Goal: Task Accomplishment & Management: Use online tool/utility

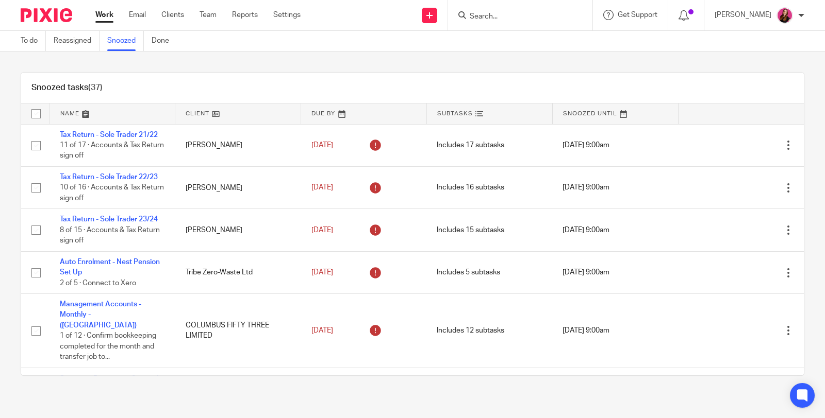
scroll to position [57, 0]
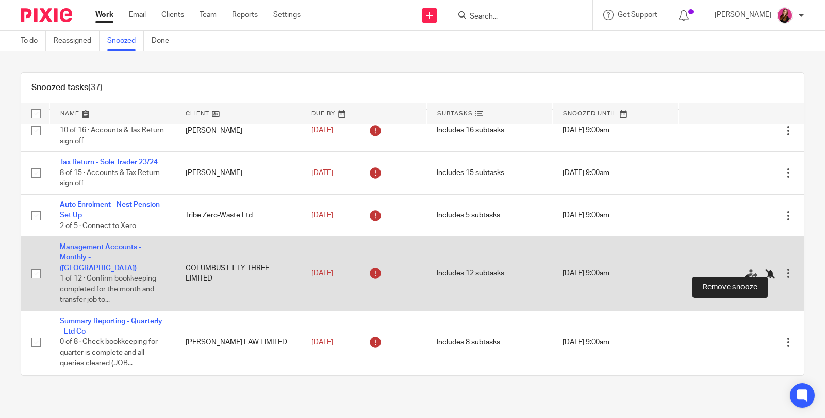
click at [765, 269] on icon at bounding box center [770, 274] width 10 height 10
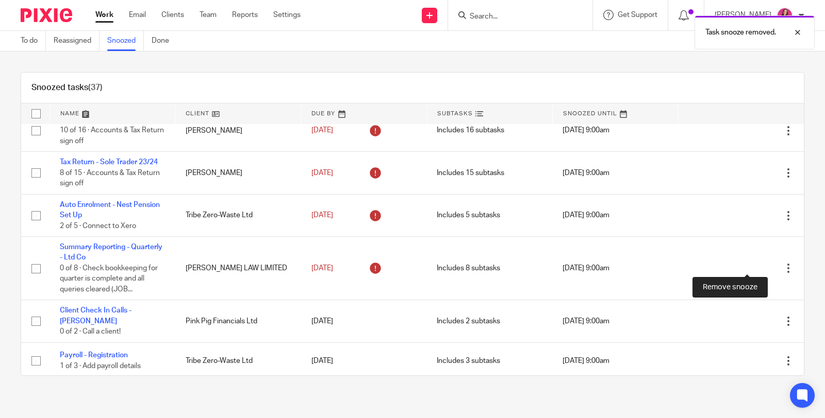
click at [765, 268] on icon at bounding box center [770, 269] width 10 height 10
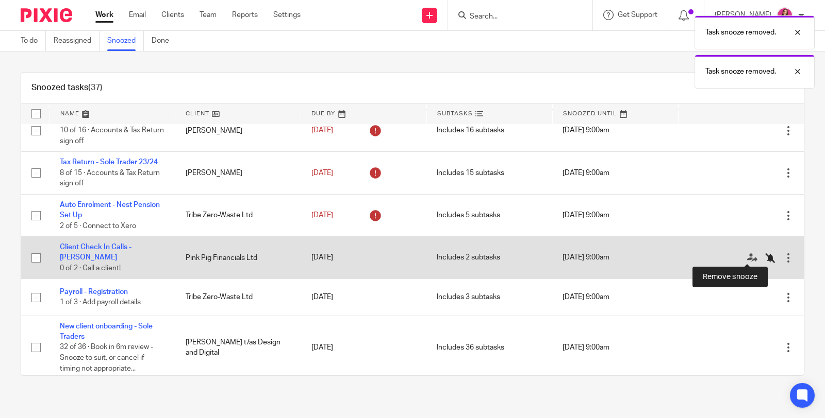
click at [765, 256] on icon at bounding box center [770, 258] width 10 height 10
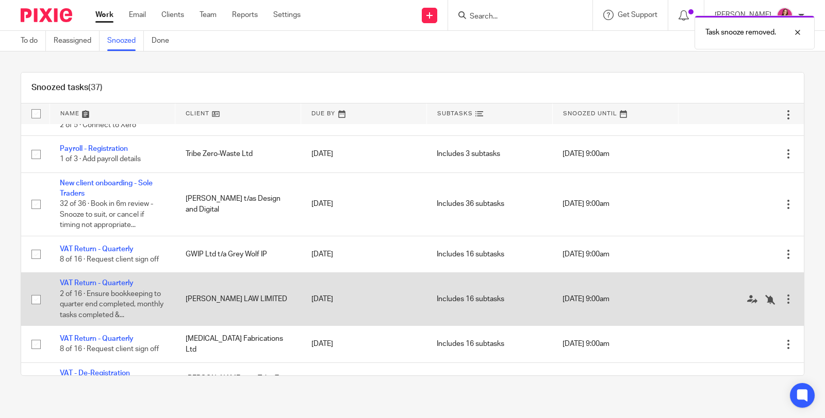
scroll to position [172, 0]
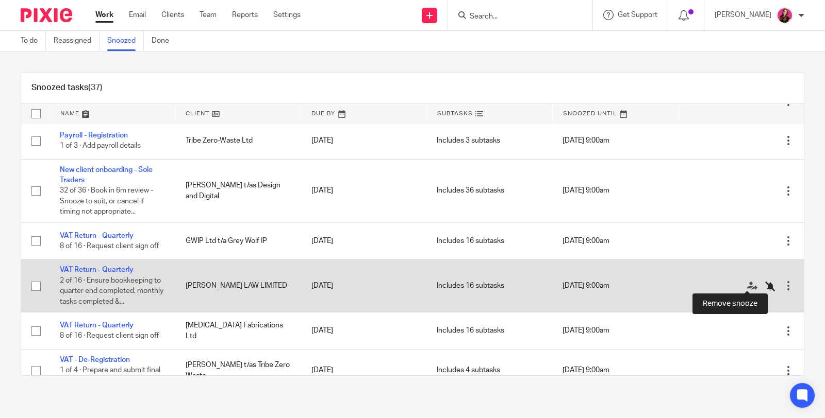
click at [765, 283] on icon at bounding box center [770, 286] width 10 height 10
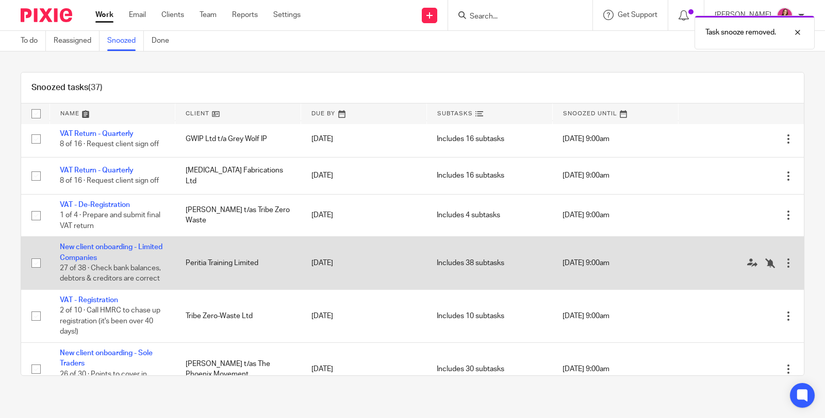
scroll to position [286, 0]
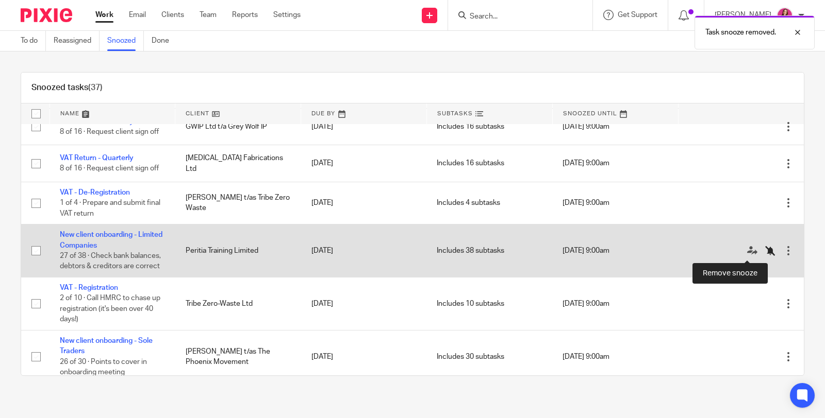
click at [765, 253] on icon at bounding box center [770, 251] width 10 height 10
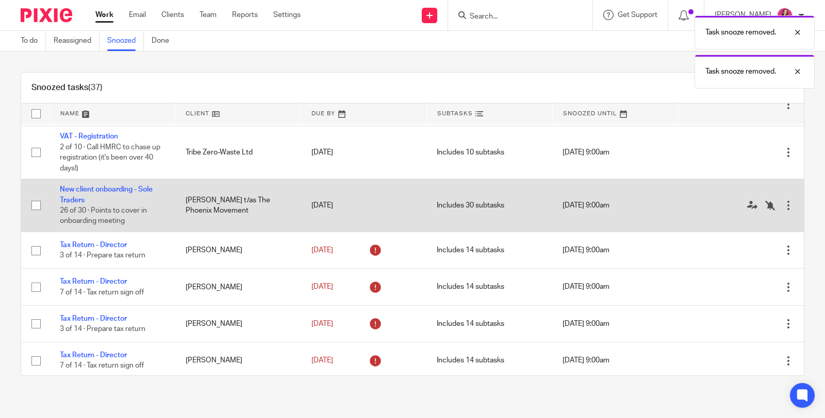
scroll to position [458, 0]
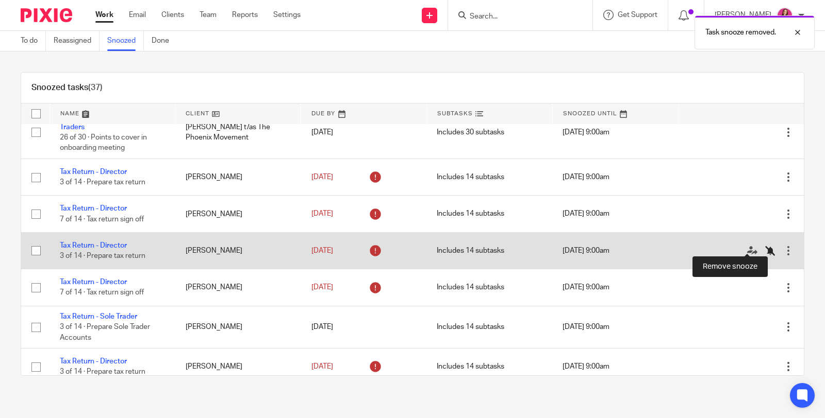
click at [765, 248] on icon at bounding box center [770, 251] width 10 height 10
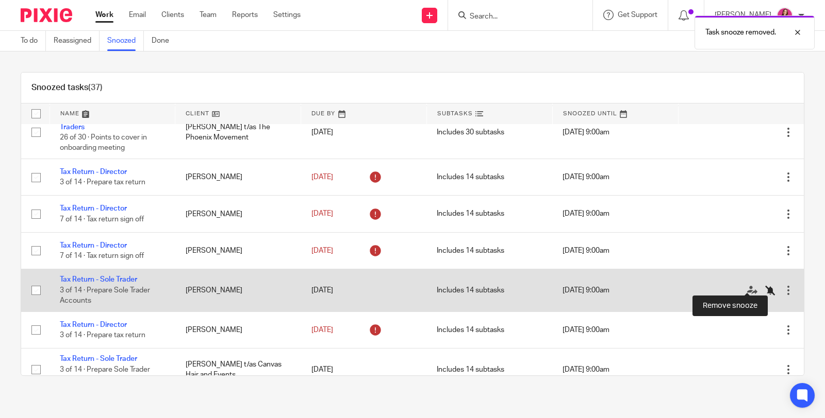
click at [765, 287] on icon at bounding box center [770, 290] width 10 height 10
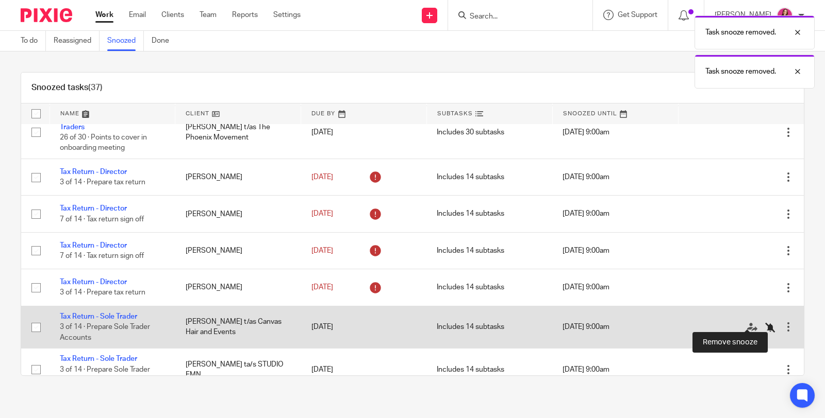
click at [765, 323] on icon at bounding box center [770, 328] width 10 height 10
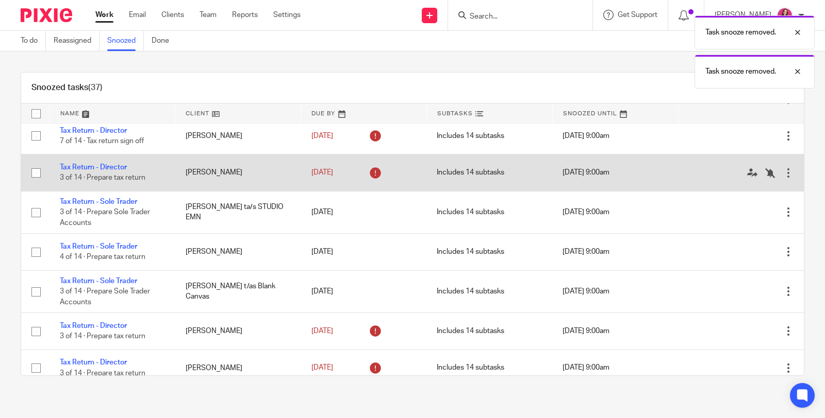
scroll to position [630, 0]
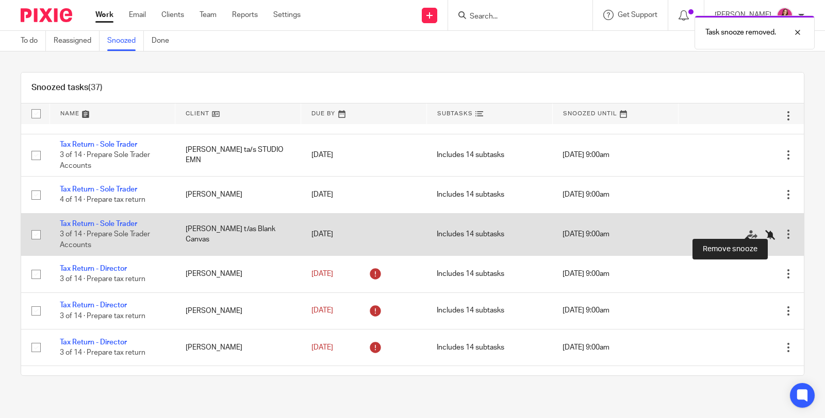
click at [765, 232] on icon at bounding box center [770, 235] width 10 height 10
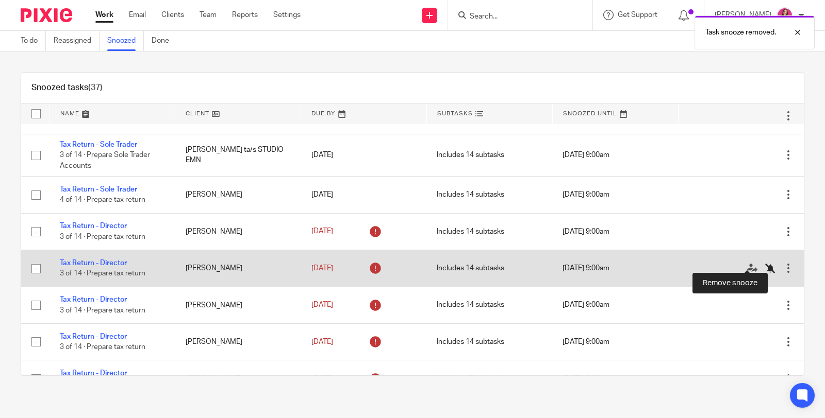
click at [765, 263] on icon at bounding box center [770, 268] width 10 height 10
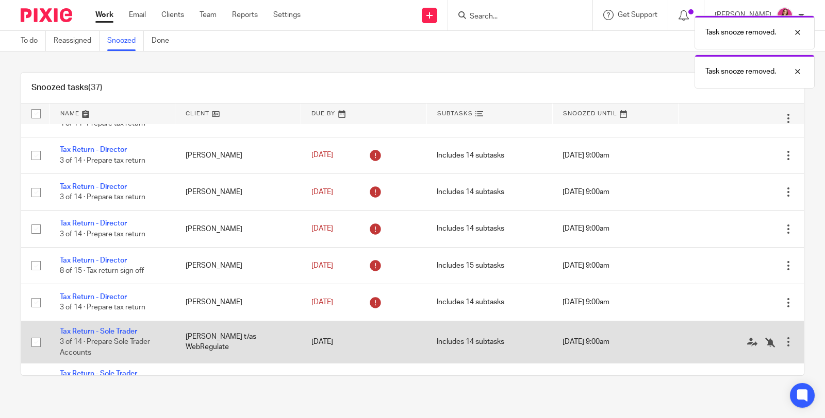
scroll to position [744, 0]
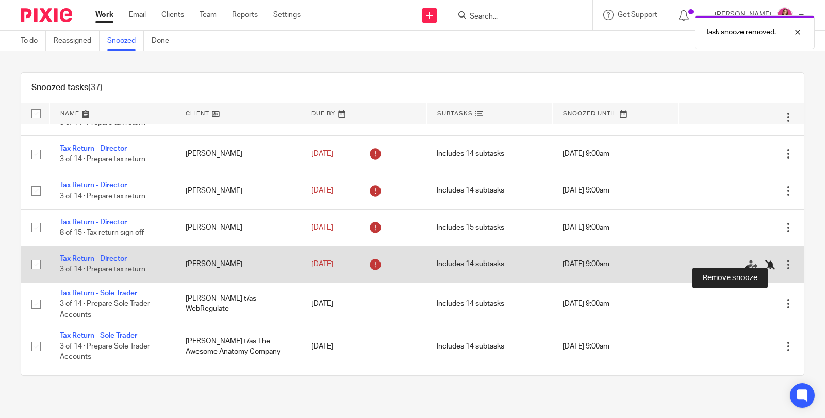
click at [765, 260] on icon at bounding box center [770, 265] width 10 height 10
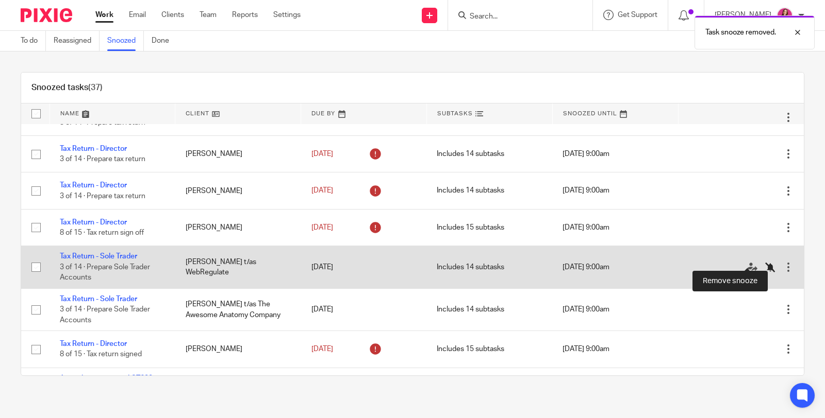
click at [765, 262] on icon at bounding box center [770, 267] width 10 height 10
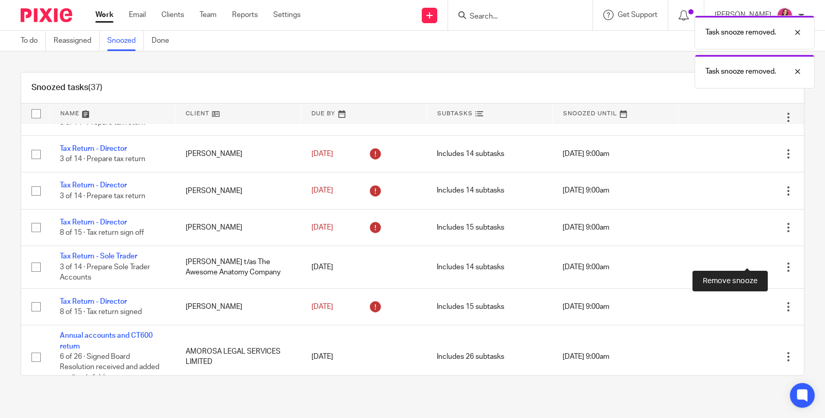
click at [765, 262] on icon at bounding box center [770, 267] width 10 height 10
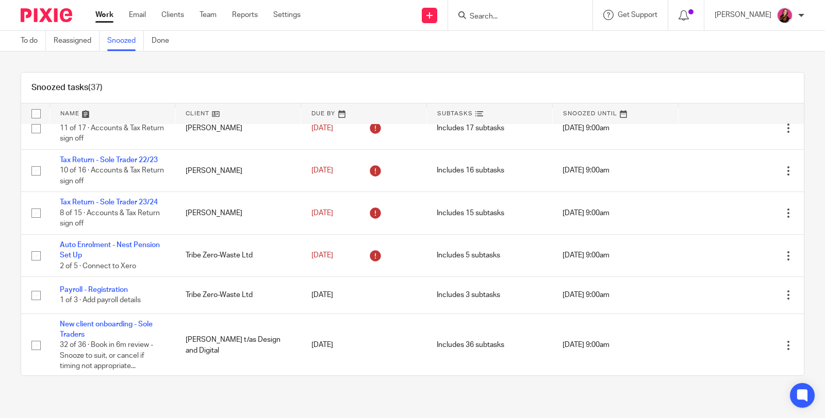
scroll to position [0, 0]
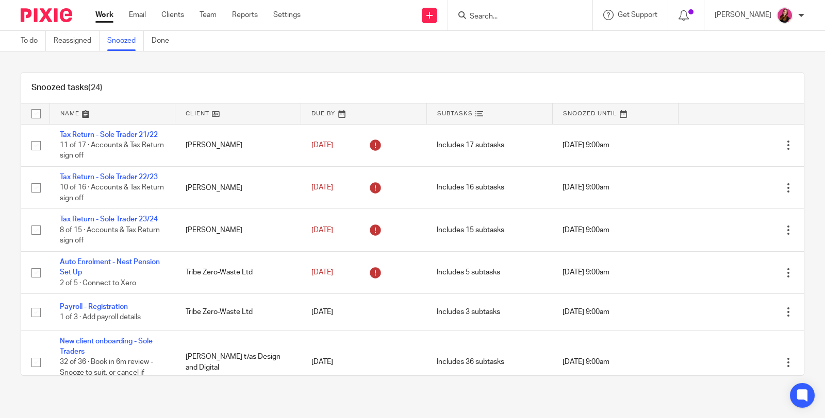
drag, startPoint x: 694, startPoint y: 18, endPoint x: 678, endPoint y: 5, distance: 20.9
click at [688, 18] on icon at bounding box center [683, 15] width 10 height 10
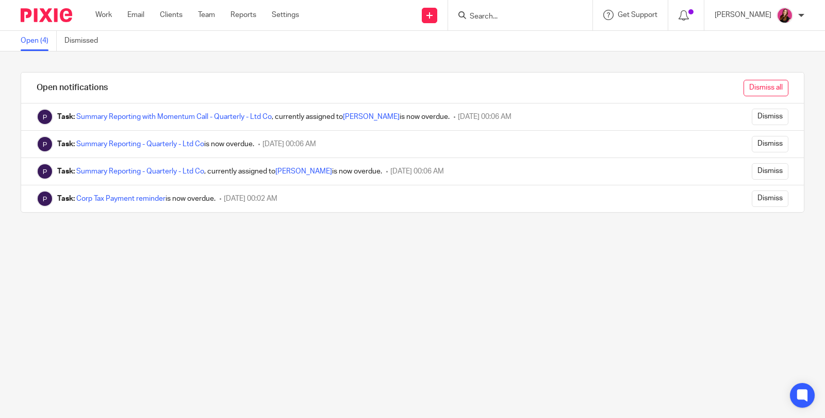
click at [753, 86] on input "Dismiss all" at bounding box center [765, 88] width 45 height 16
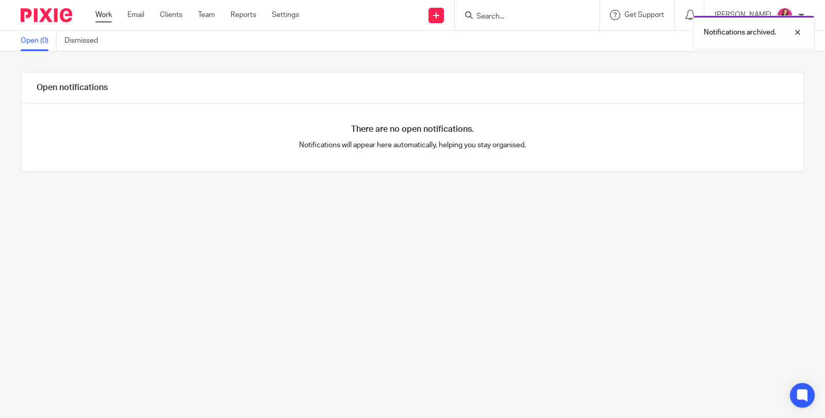
click at [97, 16] on link "Work" at bounding box center [103, 15] width 16 height 10
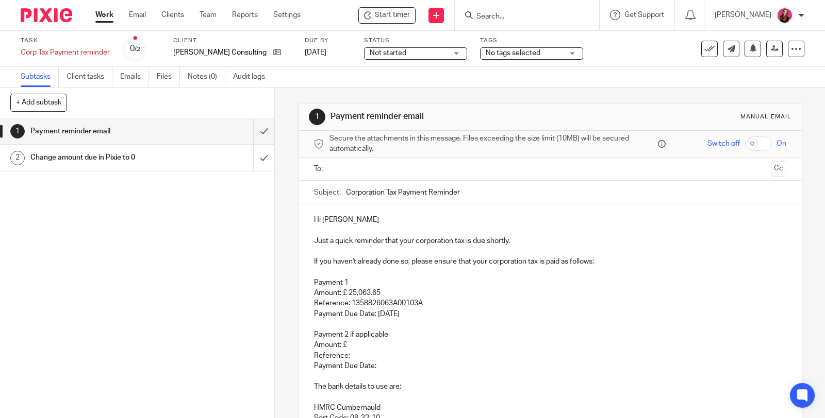
click at [412, 171] on input "text" at bounding box center [549, 169] width 433 height 12
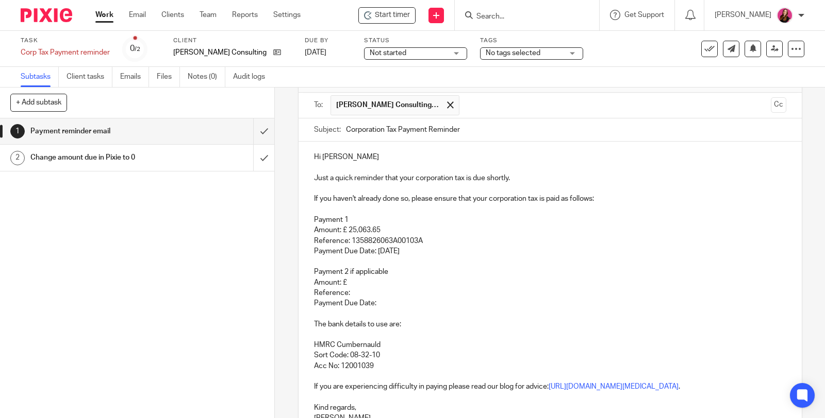
scroll to position [114, 0]
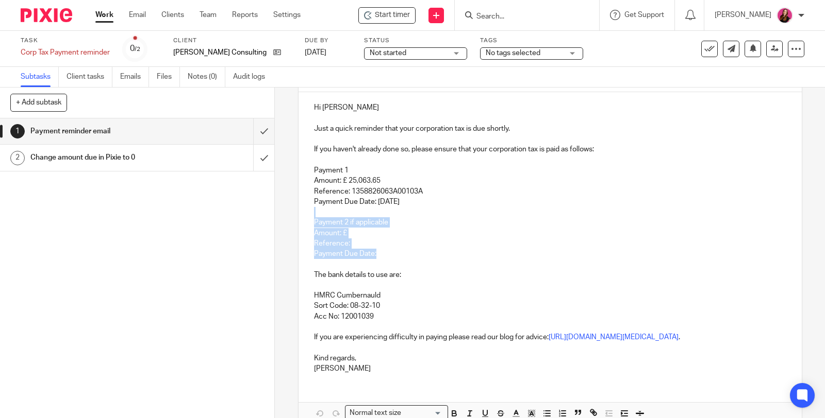
drag, startPoint x: 378, startPoint y: 250, endPoint x: 297, endPoint y: 212, distance: 89.7
click at [298, 212] on div "Hi Jesse Just a quick reminder that your corporation tax is due shortly. If you…" at bounding box center [549, 237] width 503 height 290
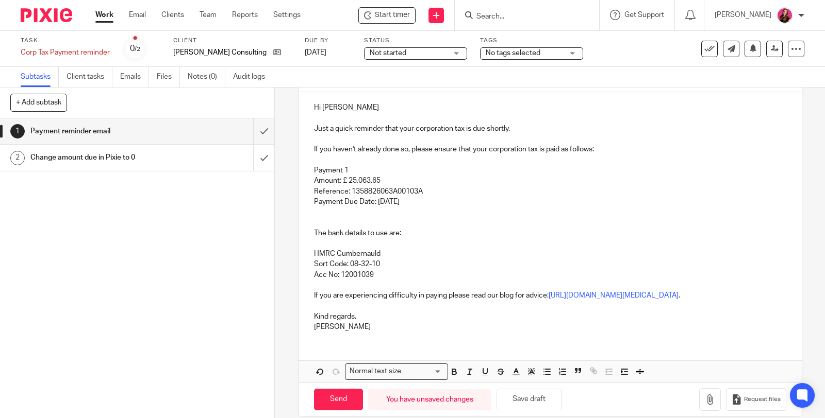
click at [315, 222] on p at bounding box center [550, 222] width 472 height 10
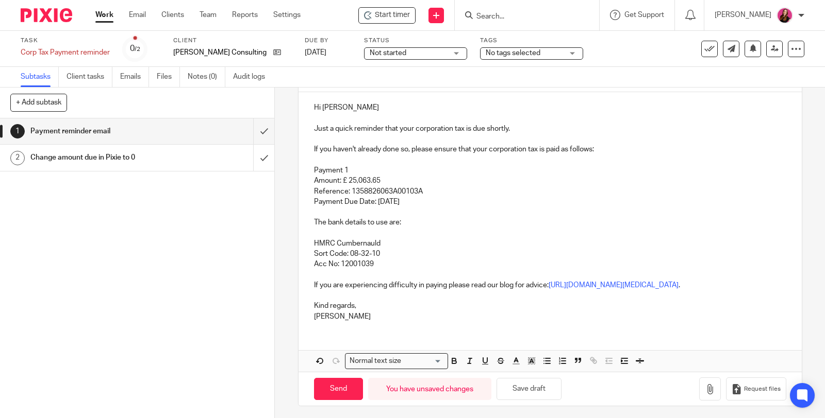
scroll to position [125, 0]
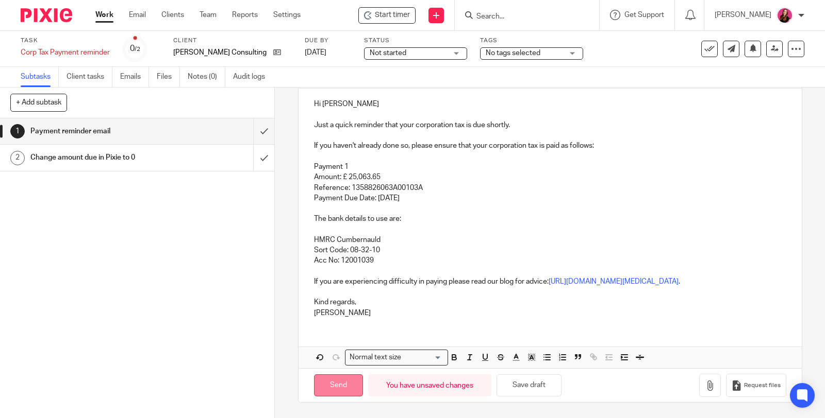
click at [344, 385] on input "Send" at bounding box center [338, 386] width 49 height 22
type input "Sent"
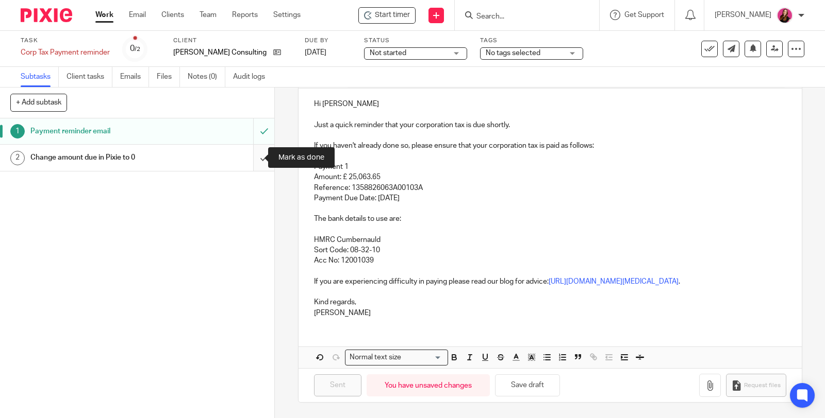
click at [254, 156] on input "submit" at bounding box center [137, 158] width 274 height 26
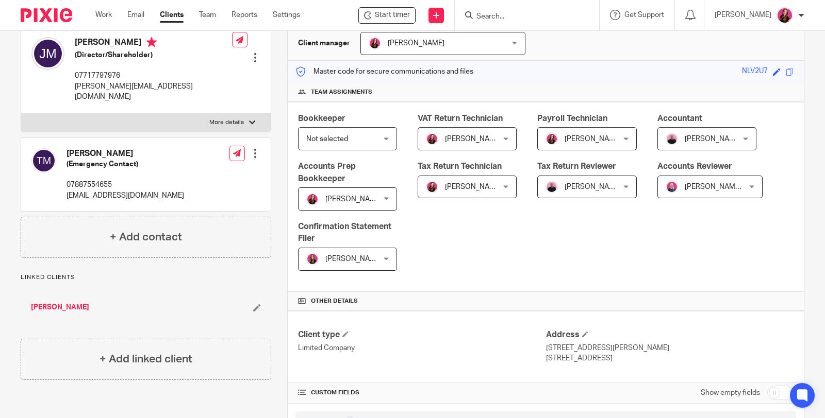
scroll to position [229, 0]
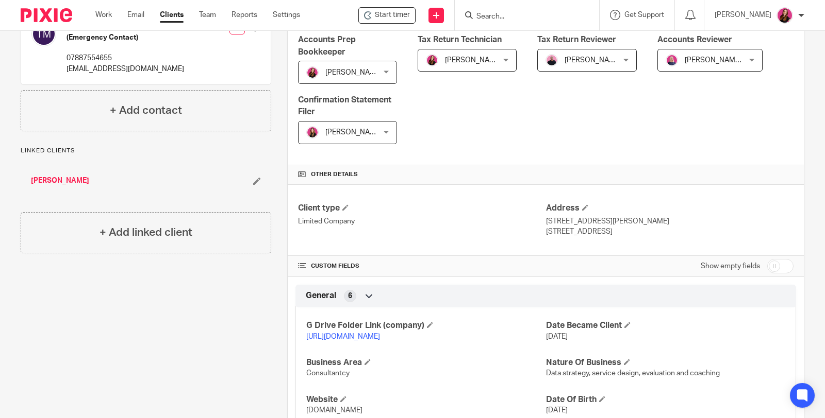
click at [742, 265] on input "checkbox" at bounding box center [780, 266] width 26 height 14
checkbox input "true"
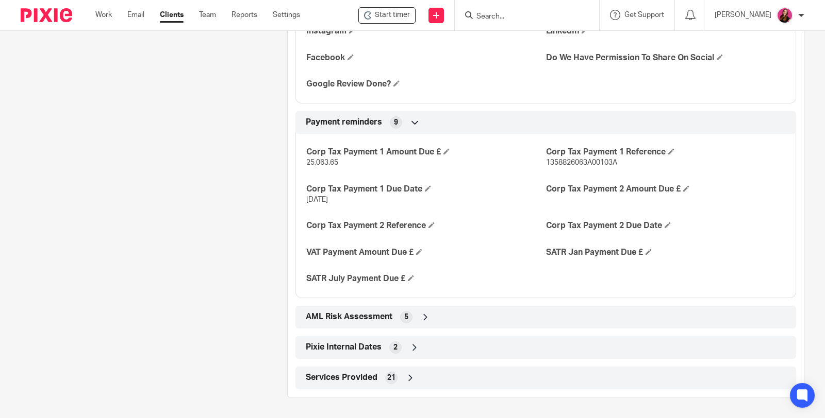
scroll to position [1794, 0]
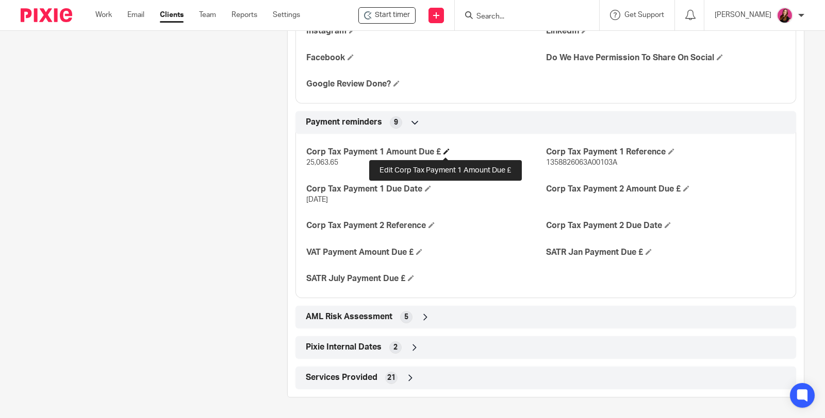
click at [446, 153] on span at bounding box center [446, 151] width 6 height 6
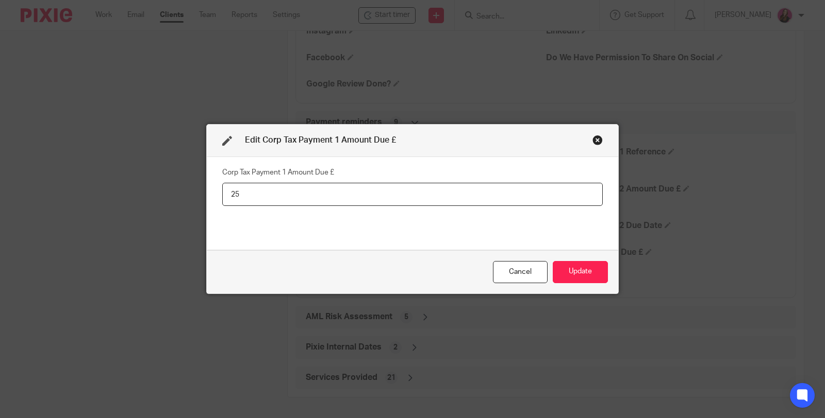
type input "2"
click at [565, 270] on button "Update" at bounding box center [579, 272] width 55 height 22
click at [580, 276] on button "Update" at bounding box center [579, 272] width 55 height 22
click at [586, 277] on button "Update" at bounding box center [579, 272] width 55 height 22
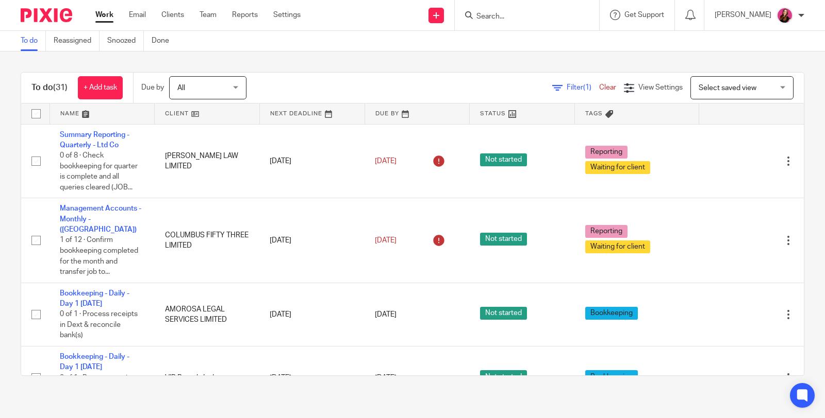
click at [544, 17] on input "Search" at bounding box center [521, 16] width 93 height 9
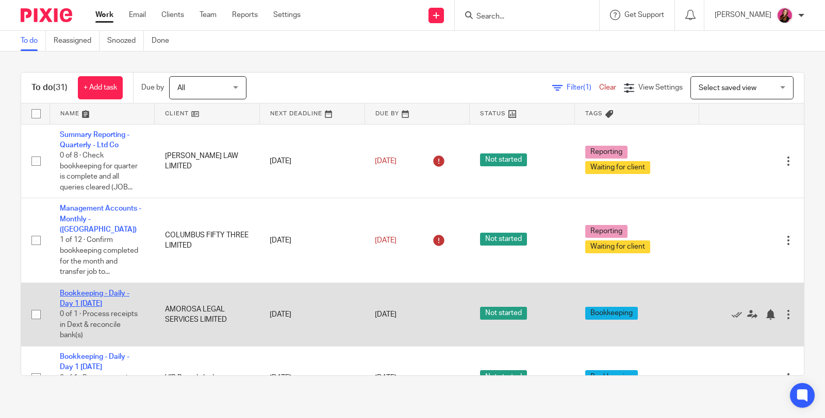
click at [119, 290] on link "Bookkeeping - Daily - Day 1 [DATE]" at bounding box center [95, 299] width 70 height 18
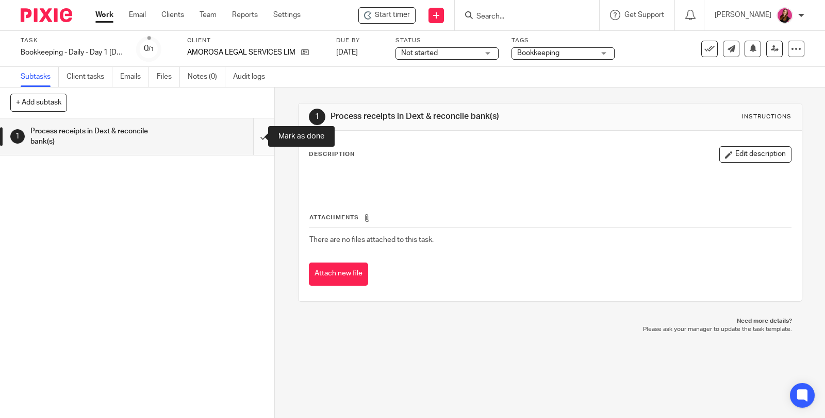
click at [251, 138] on input "submit" at bounding box center [137, 137] width 274 height 37
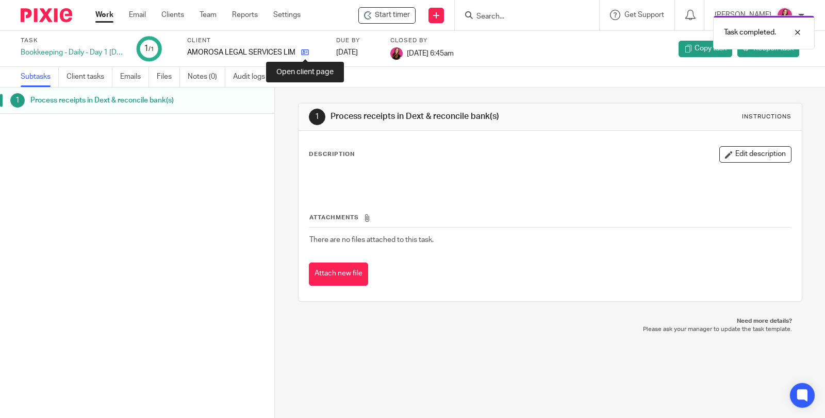
click at [305, 55] on icon at bounding box center [305, 52] width 8 height 8
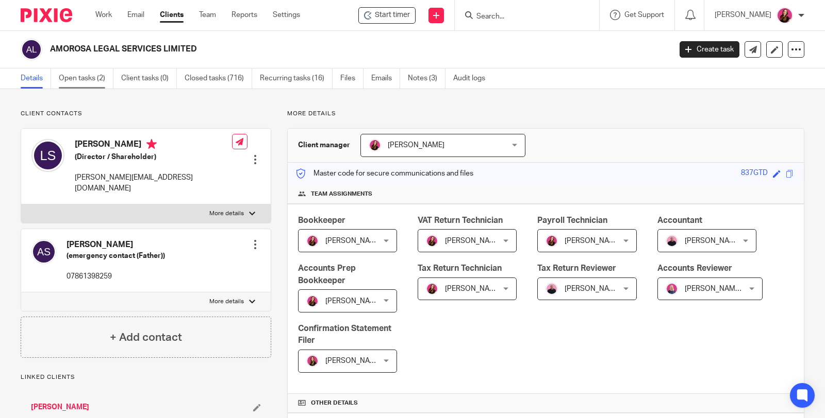
click at [92, 74] on link "Open tasks (2)" at bounding box center [86, 79] width 55 height 20
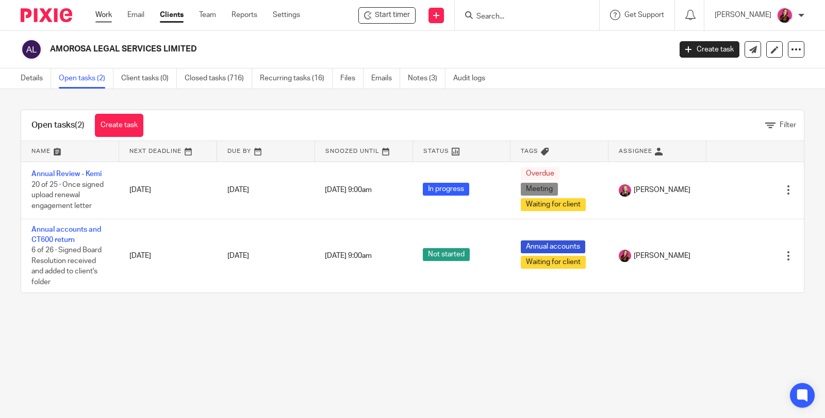
click at [105, 15] on link "Work" at bounding box center [103, 15] width 16 height 10
